Goal: Task Accomplishment & Management: Manage account settings

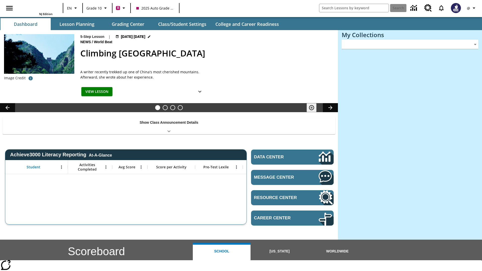
type input "-1"
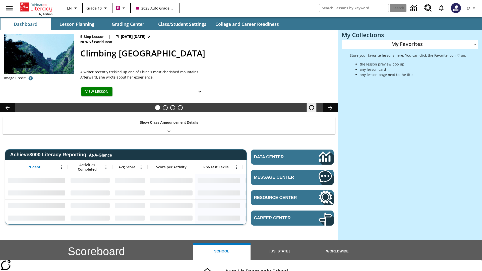
click at [128, 24] on button "Grading Center" at bounding box center [128, 24] width 50 height 12
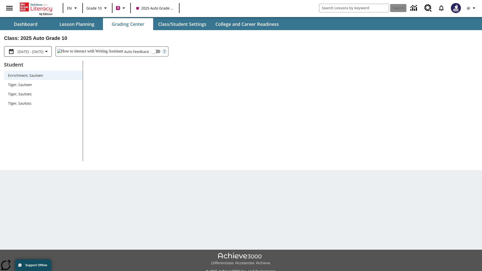
click at [43, 85] on span "Tiger, Sautoen" at bounding box center [43, 84] width 71 height 5
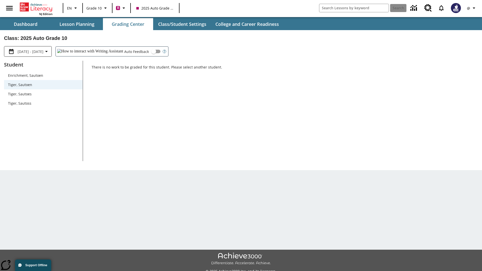
click at [139, 51] on input "Auto Feedback" at bounding box center [153, 52] width 29 height 10
checkbox input "true"
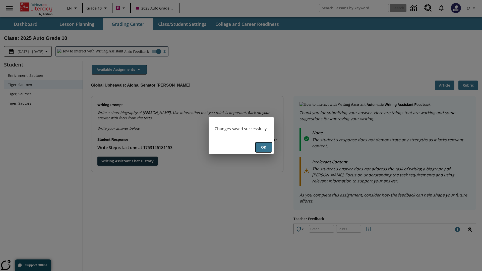
click at [263, 147] on button "Ok" at bounding box center [264, 148] width 16 height 10
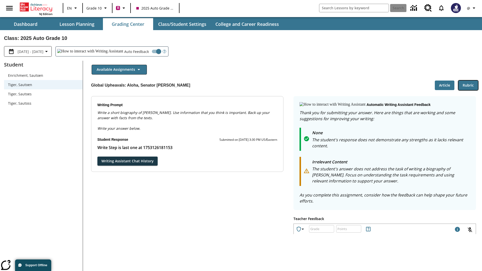
click at [468, 85] on button "Rubric" at bounding box center [469, 86] width 20 height 10
click at [445, 85] on button "Article" at bounding box center [445, 86] width 20 height 10
click at [73, 8] on icon "Language: EN, Select a language" at bounding box center [76, 8] width 6 height 6
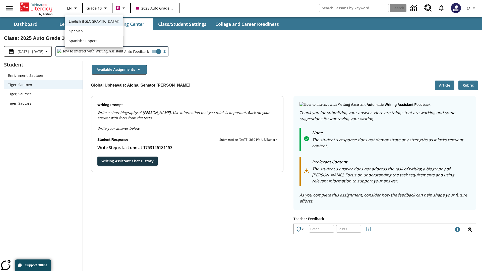
click at [84, 31] on div "Spanish" at bounding box center [94, 31] width 59 height 10
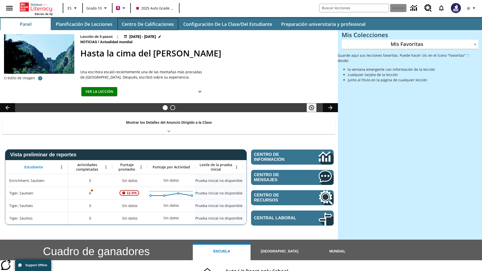
click at [148, 24] on button "Centro de calificaciones" at bounding box center [148, 24] width 61 height 12
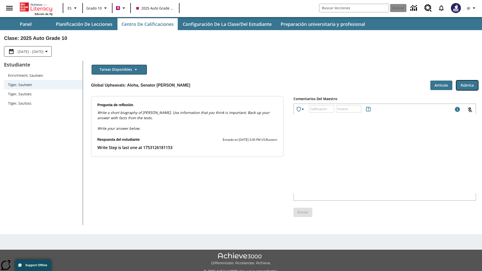
click at [467, 85] on button "Rúbrica" at bounding box center [468, 86] width 22 height 10
click at [442, 85] on button "Artículo" at bounding box center [442, 86] width 22 height 10
